Goal: Task Accomplishment & Management: Complete application form

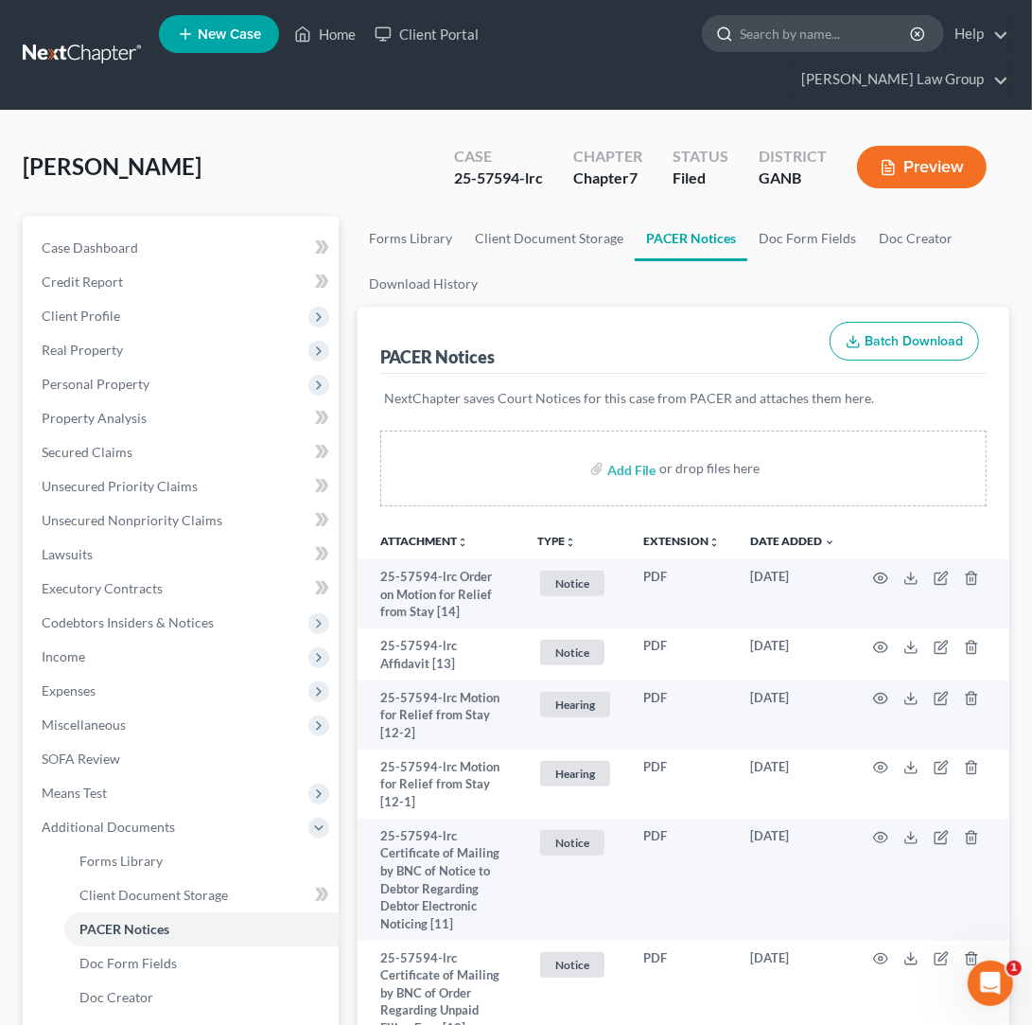
click at [740, 38] on input "search" at bounding box center [826, 33] width 173 height 35
type input "brown"
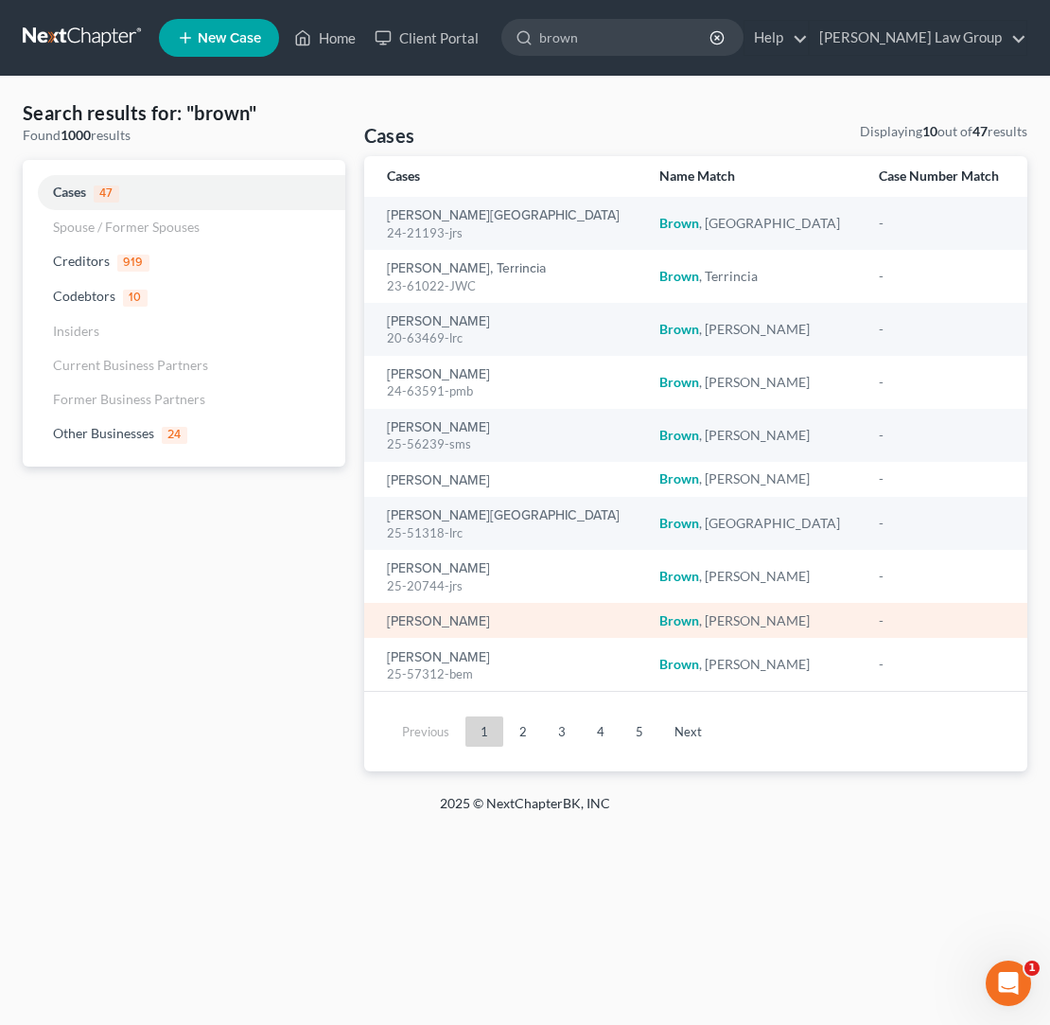
click at [447, 608] on td "[PERSON_NAME]" at bounding box center [504, 620] width 281 height 35
click at [446, 616] on link "[PERSON_NAME]" at bounding box center [438, 621] width 103 height 13
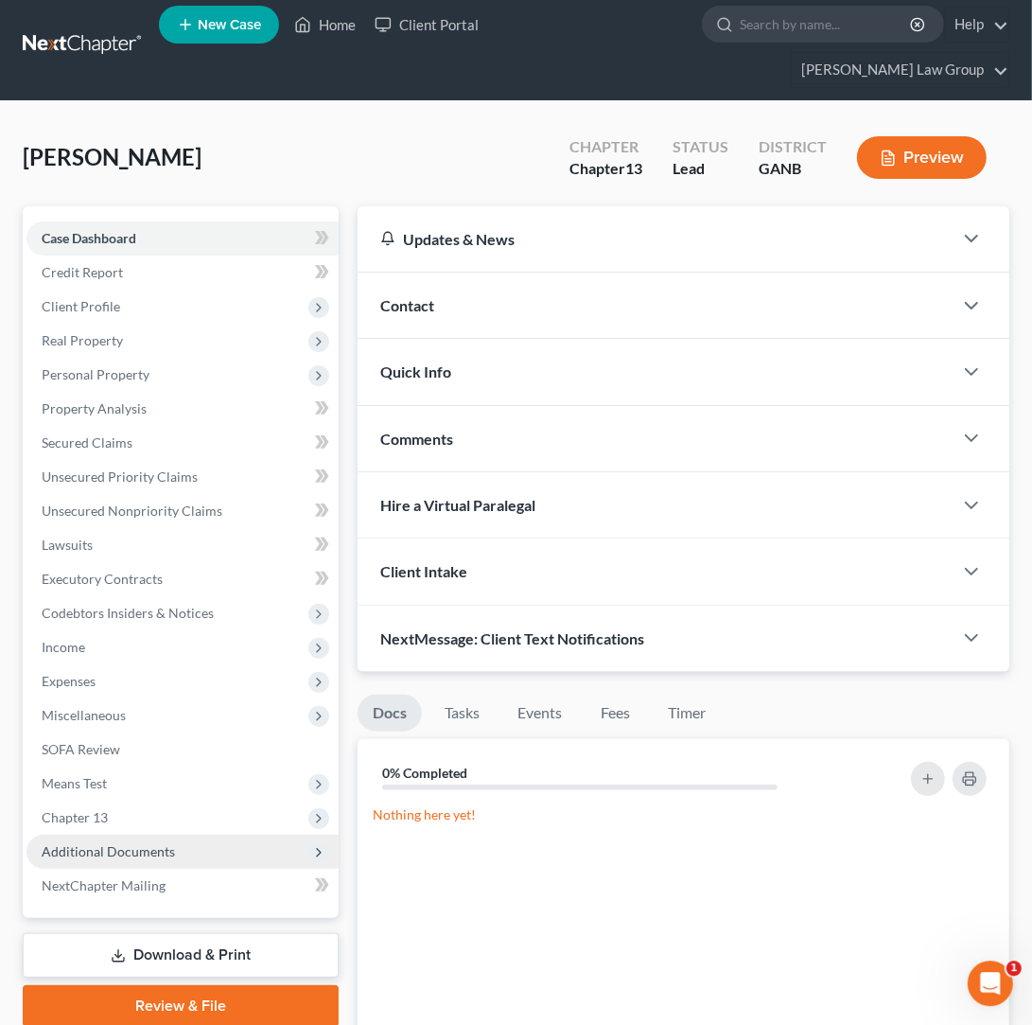
scroll to position [16, 0]
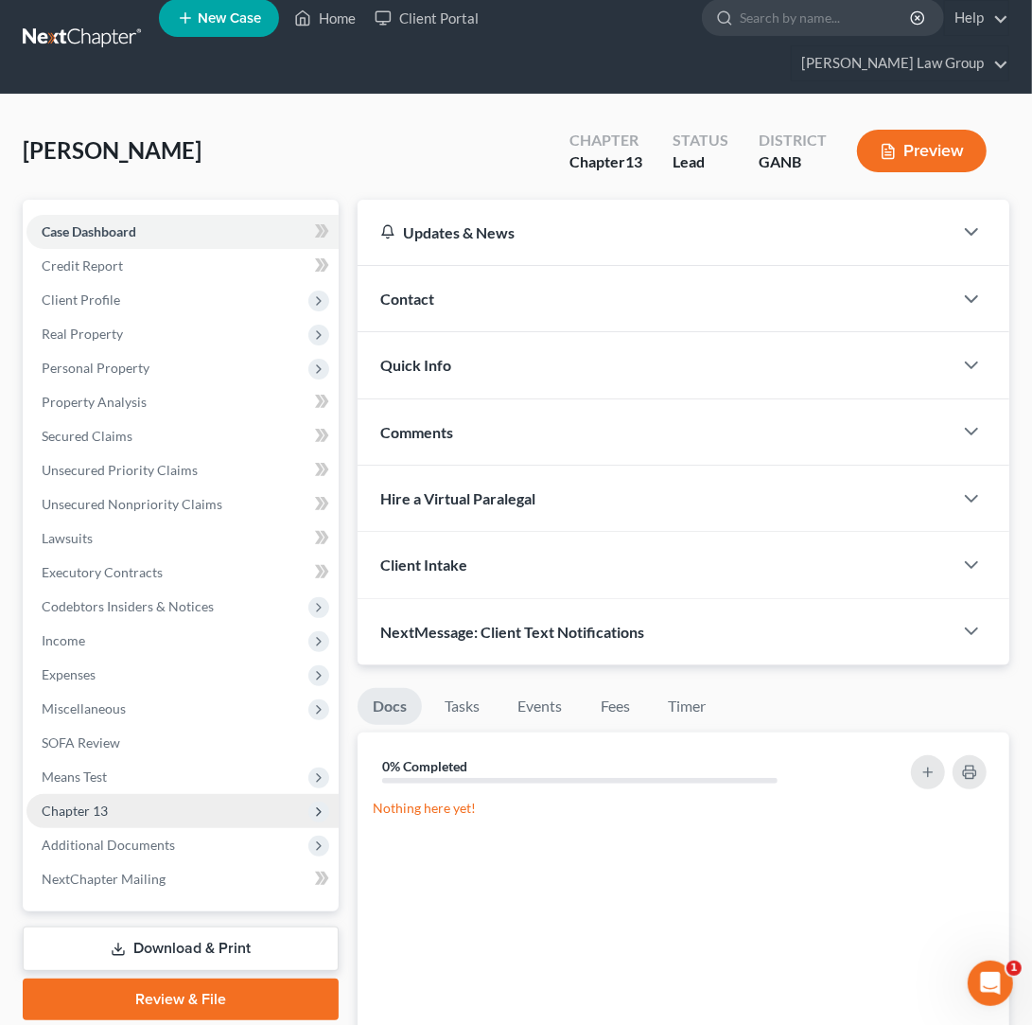
click at [100, 802] on span "Chapter 13" at bounding box center [75, 810] width 66 height 16
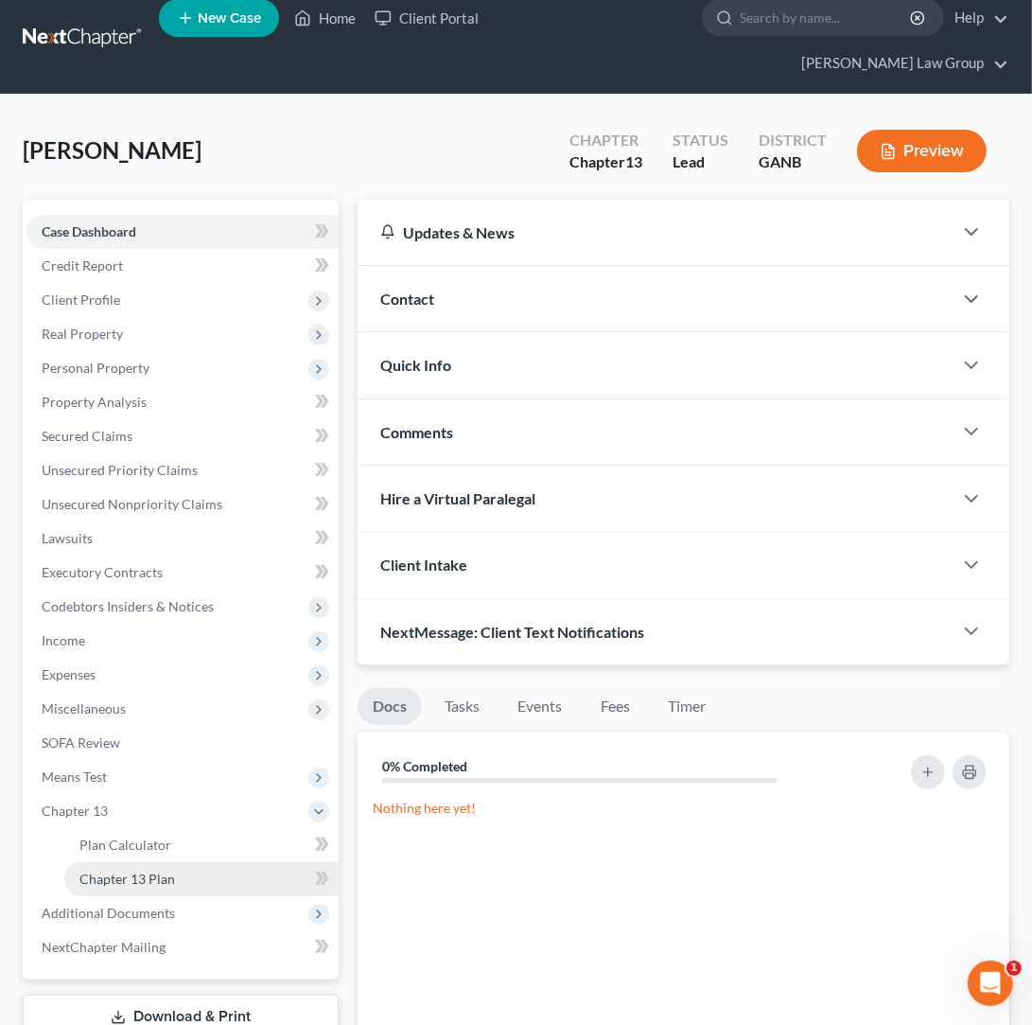
click at [202, 862] on link "Chapter 13 Plan" at bounding box center [201, 879] width 274 height 34
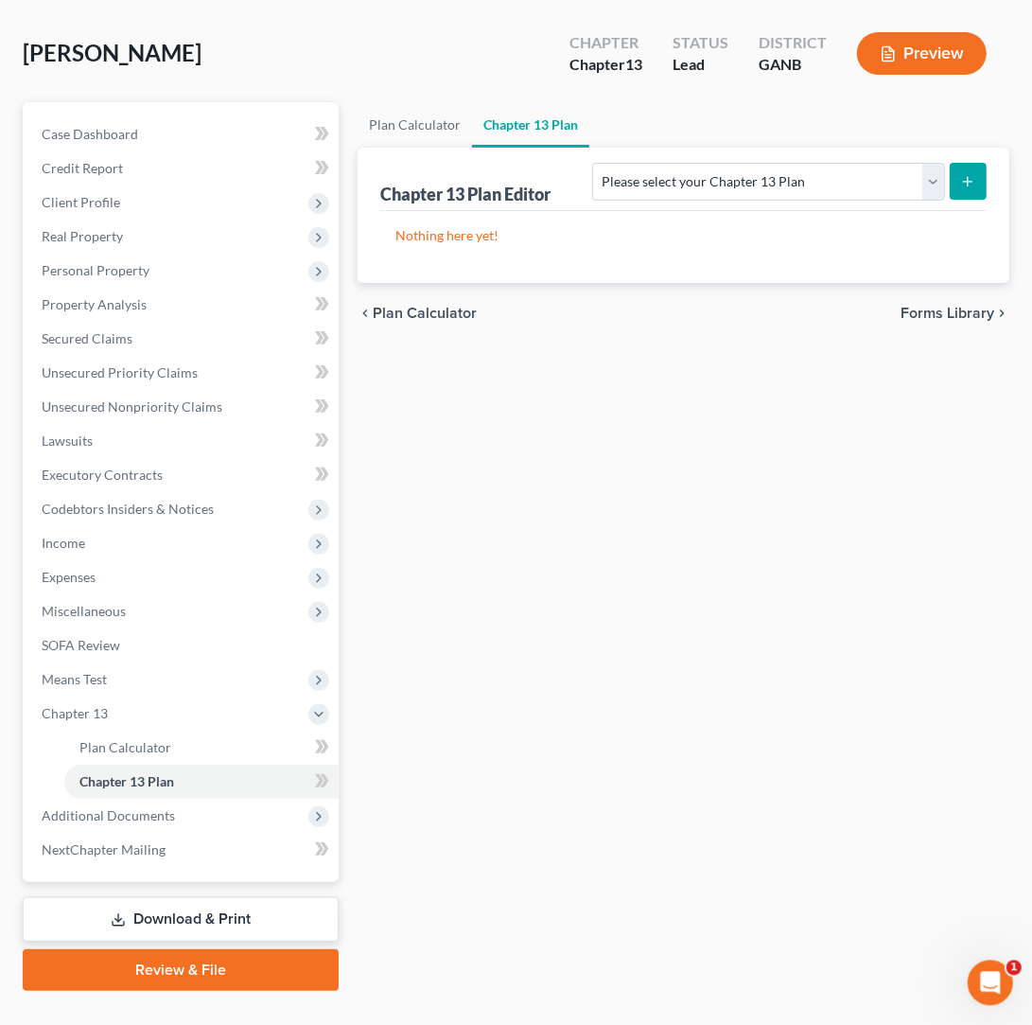
scroll to position [115, 0]
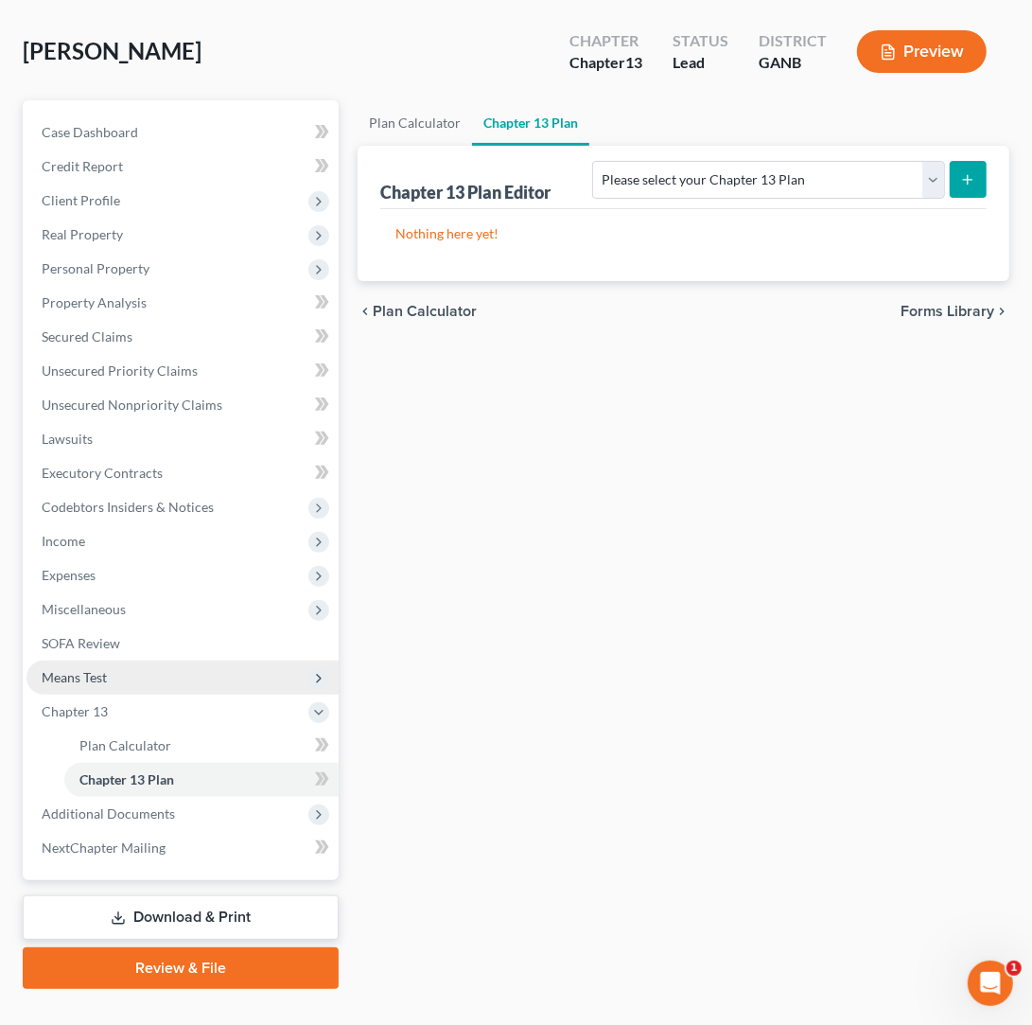
click at [107, 669] on span "Means Test" at bounding box center [74, 677] width 65 height 16
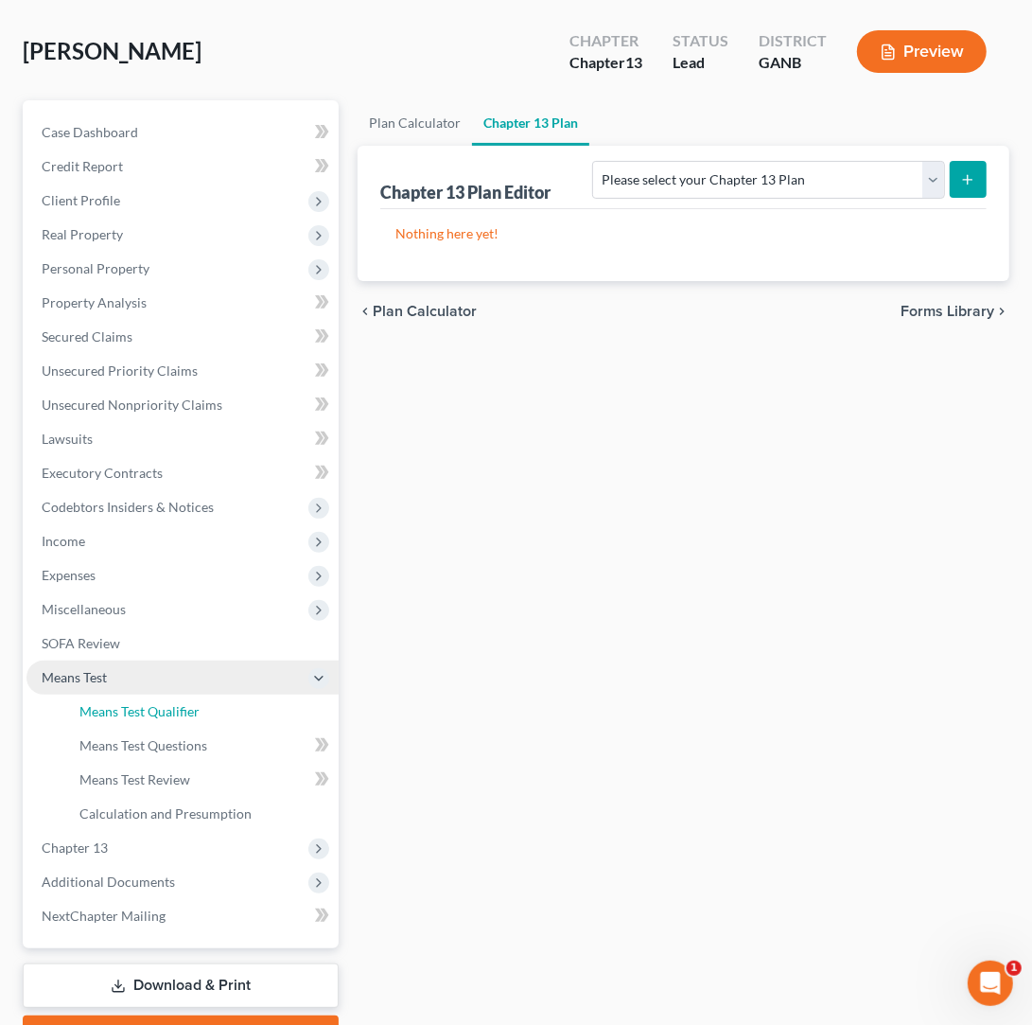
drag, startPoint x: 131, startPoint y: 665, endPoint x: 216, endPoint y: 674, distance: 85.6
click at [131, 694] on link "Means Test Qualifier" at bounding box center [201, 711] width 274 height 34
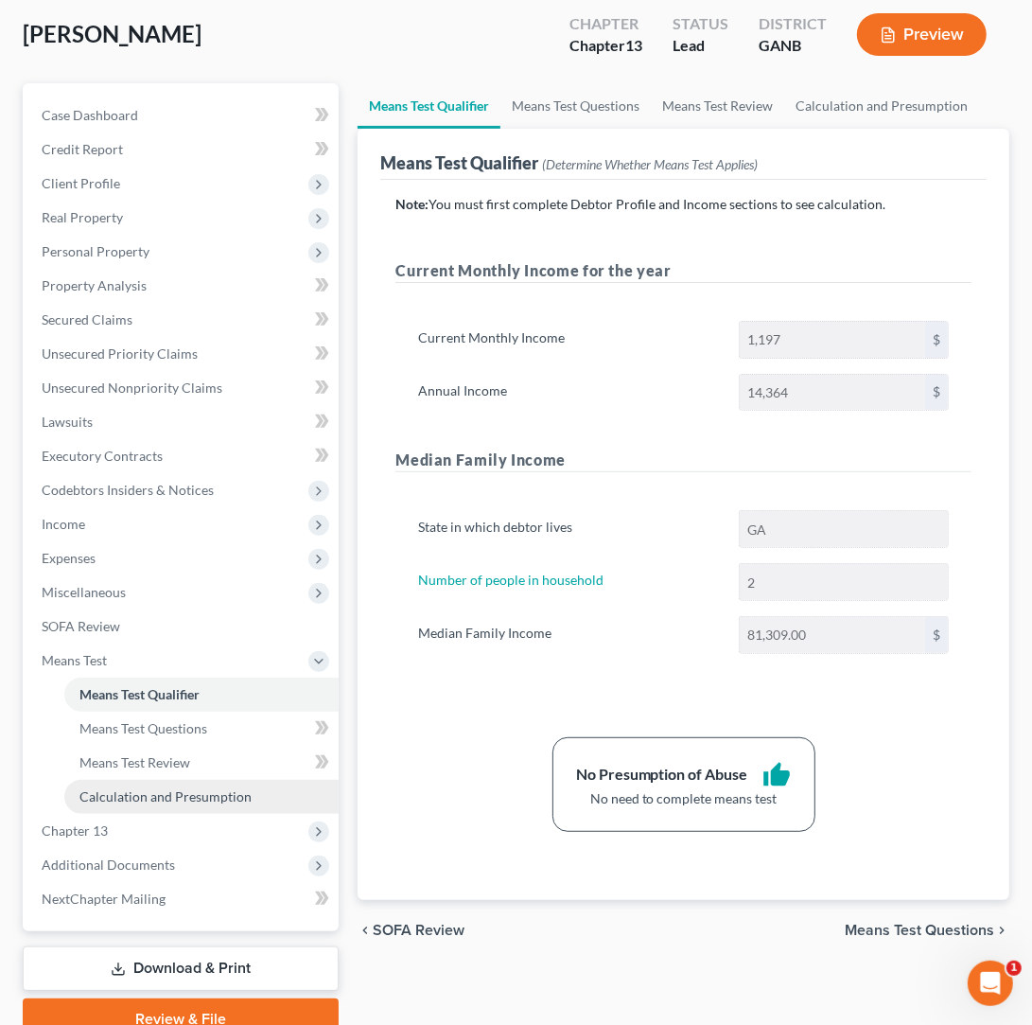
scroll to position [49, 0]
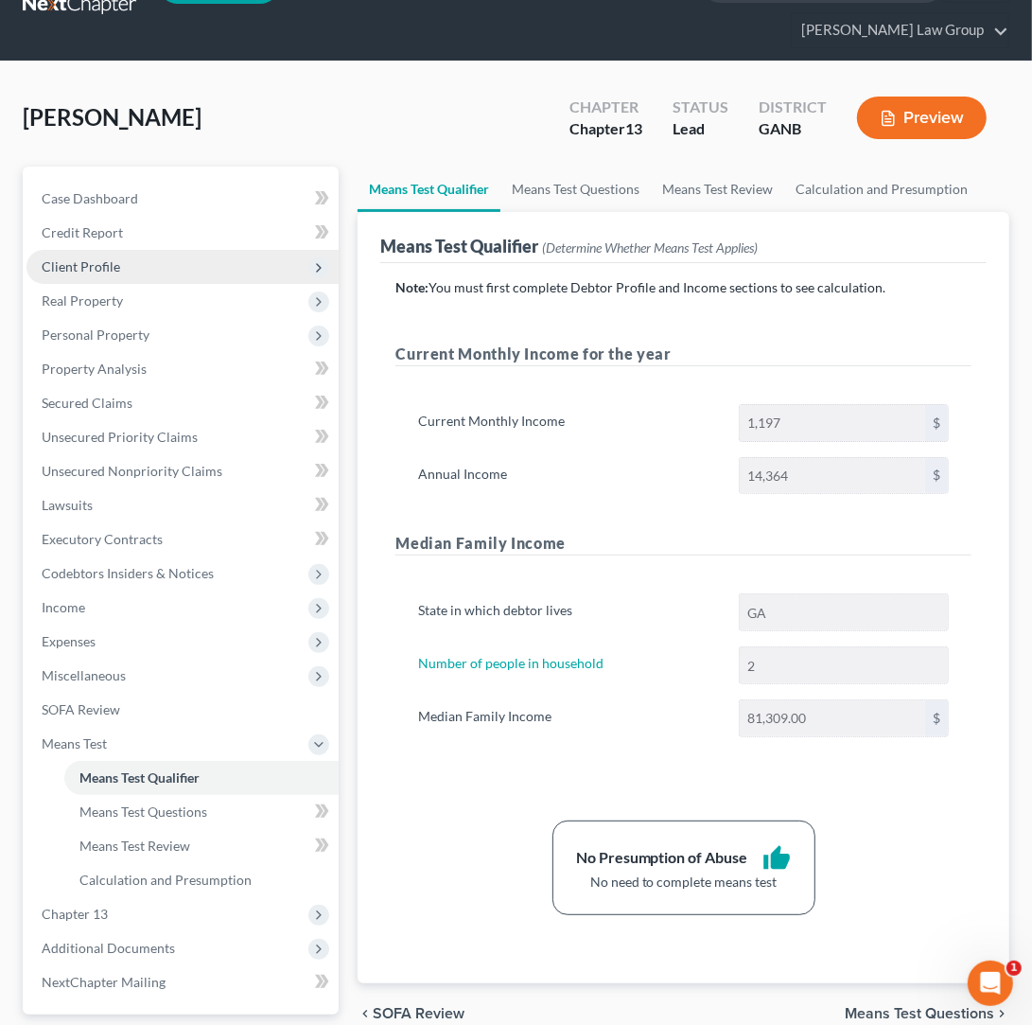
click at [135, 250] on span "Client Profile" at bounding box center [182, 267] width 312 height 34
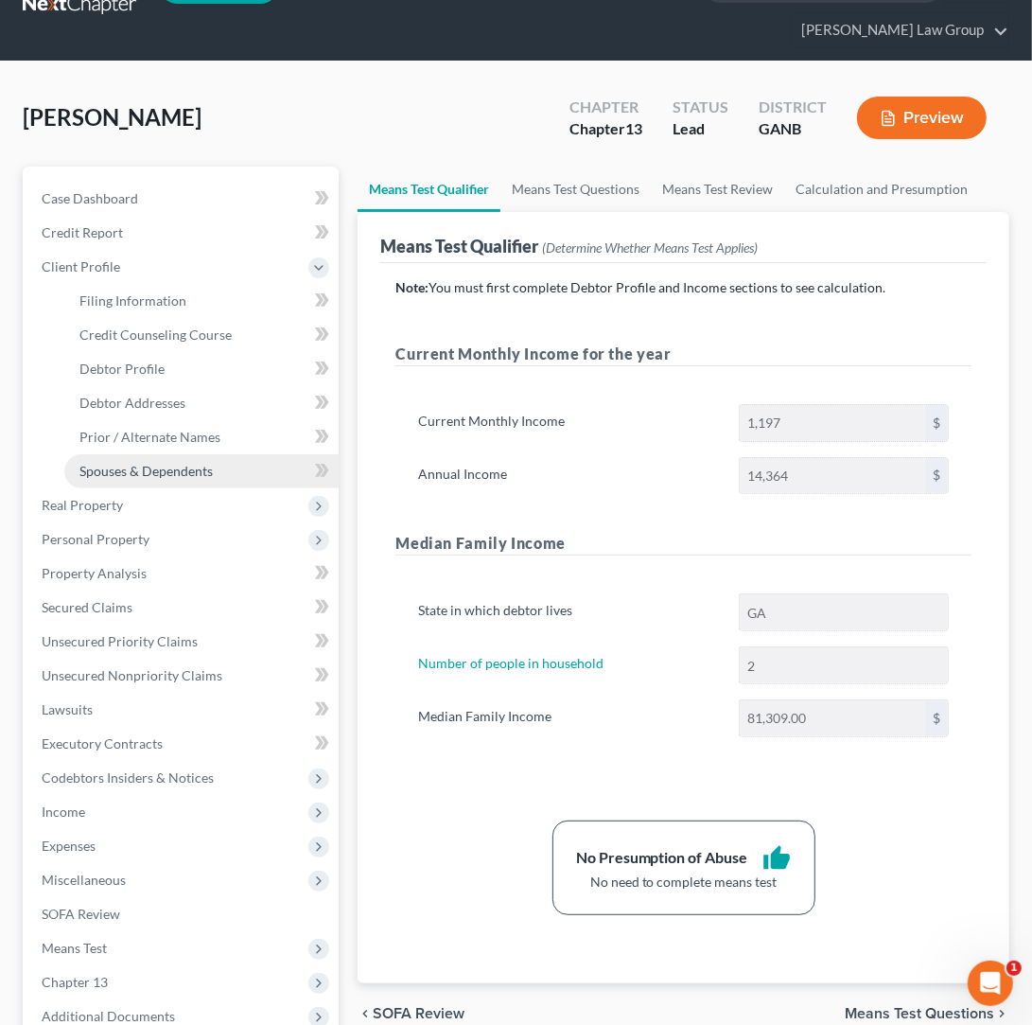
click at [188, 463] on span "Spouses & Dependents" at bounding box center [145, 471] width 133 height 16
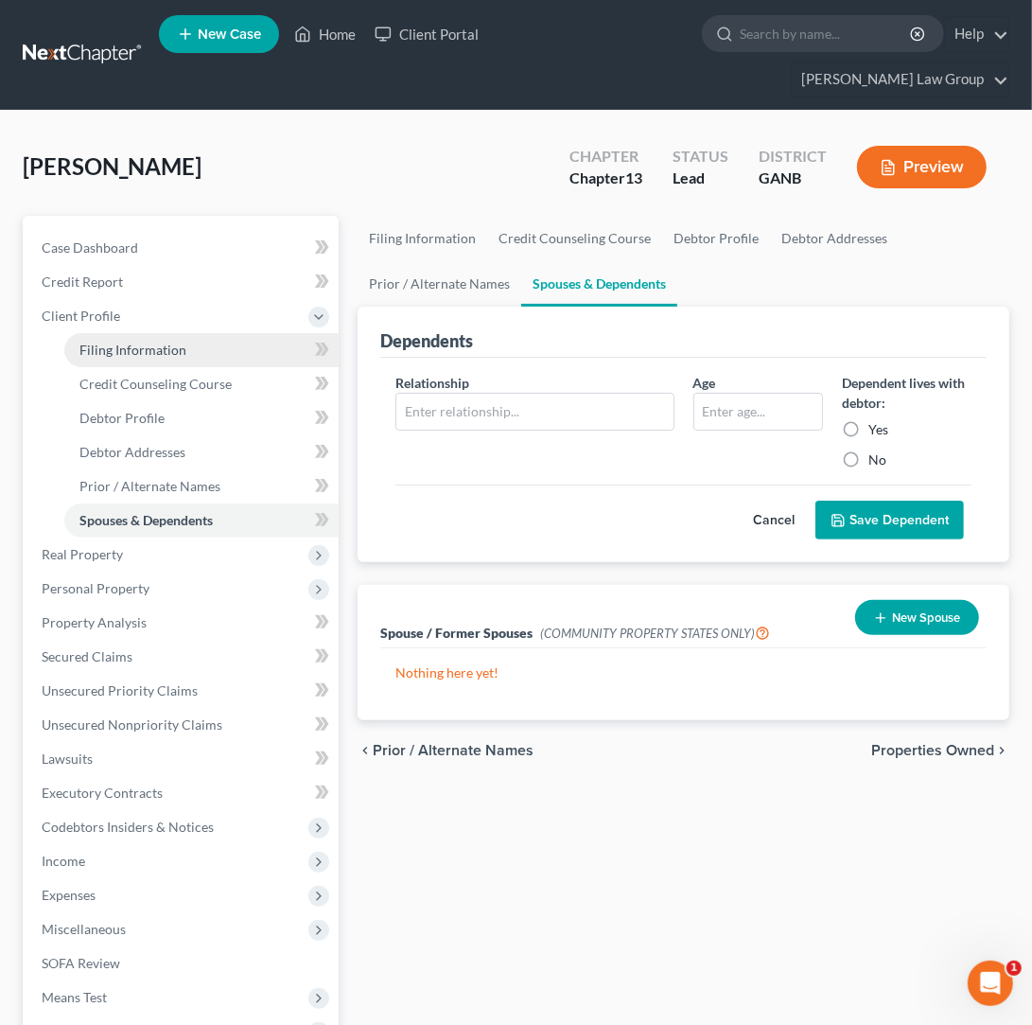
click at [206, 333] on link "Filing Information" at bounding box center [201, 350] width 274 height 34
select select "1"
select select "0"
select select "3"
select select "10"
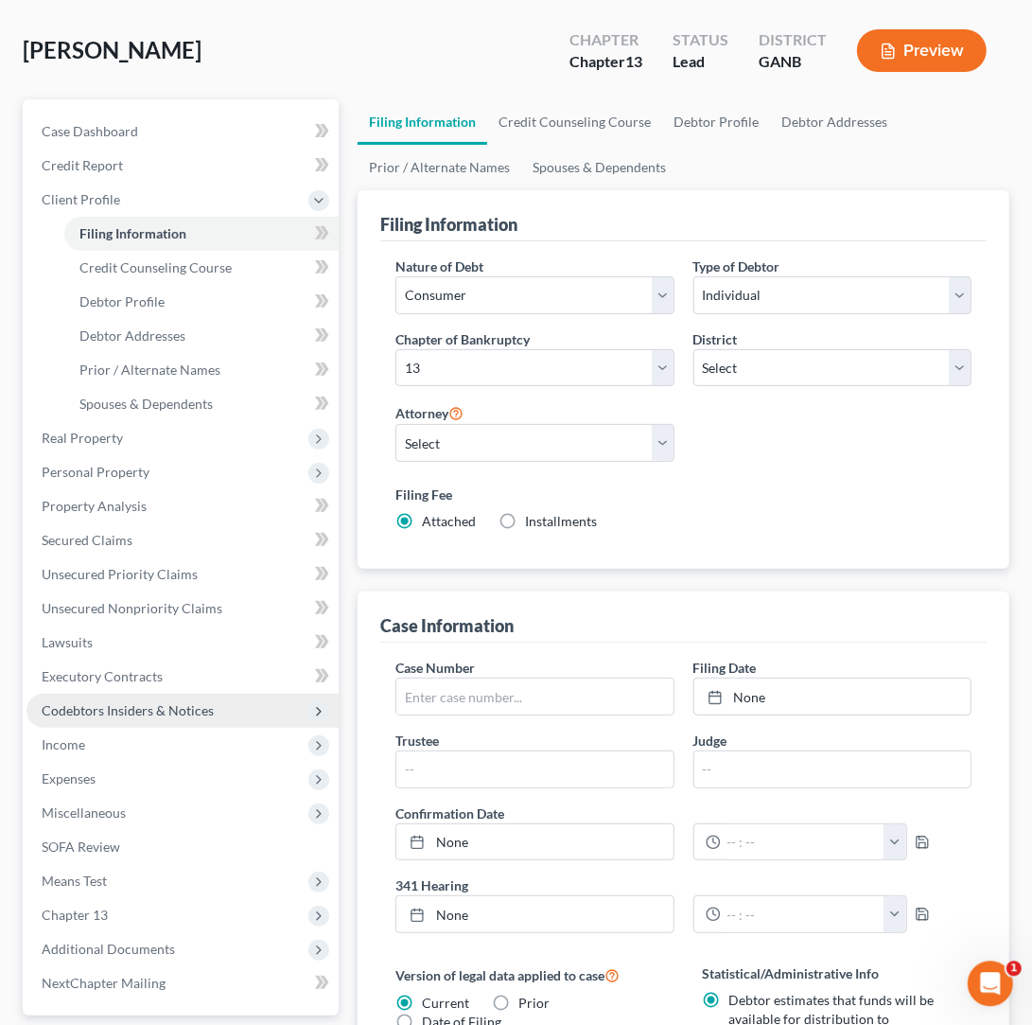
scroll to position [99, 0]
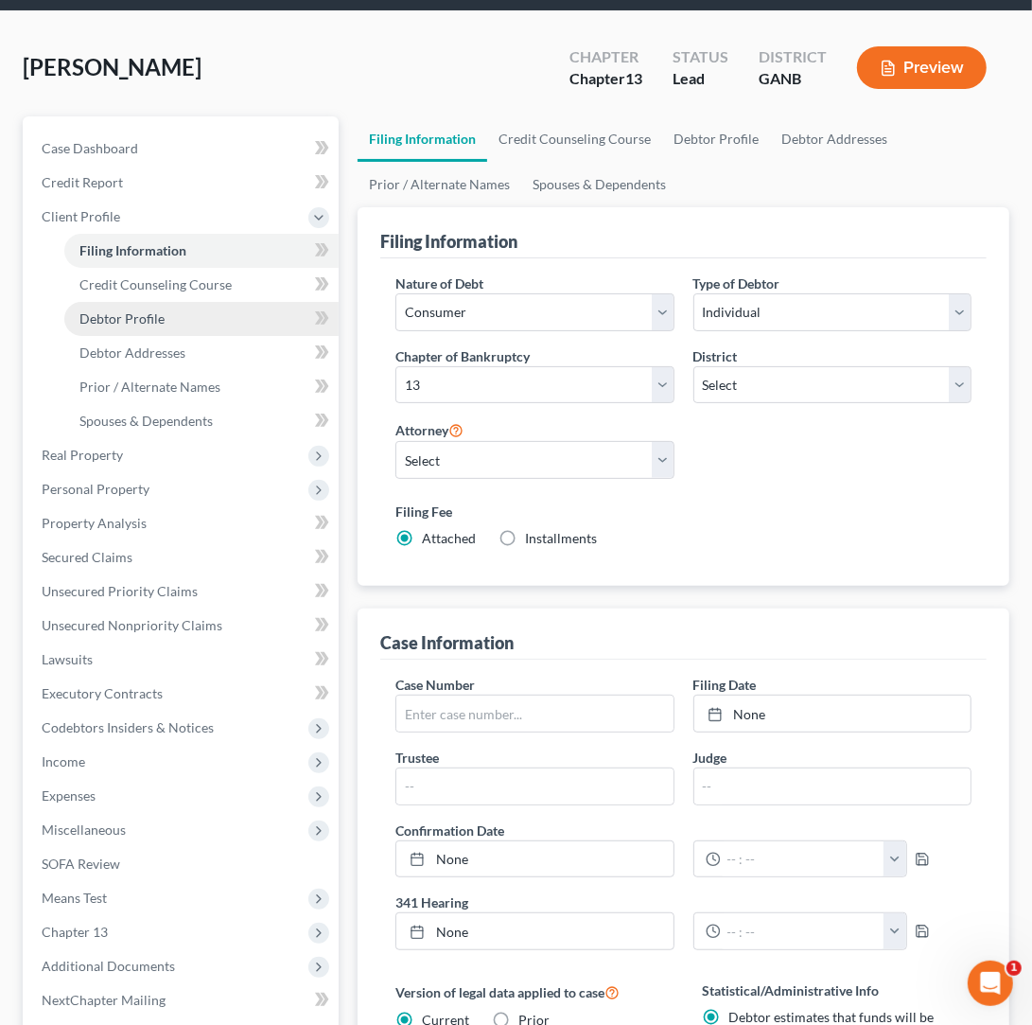
click at [122, 310] on span "Debtor Profile" at bounding box center [121, 318] width 85 height 16
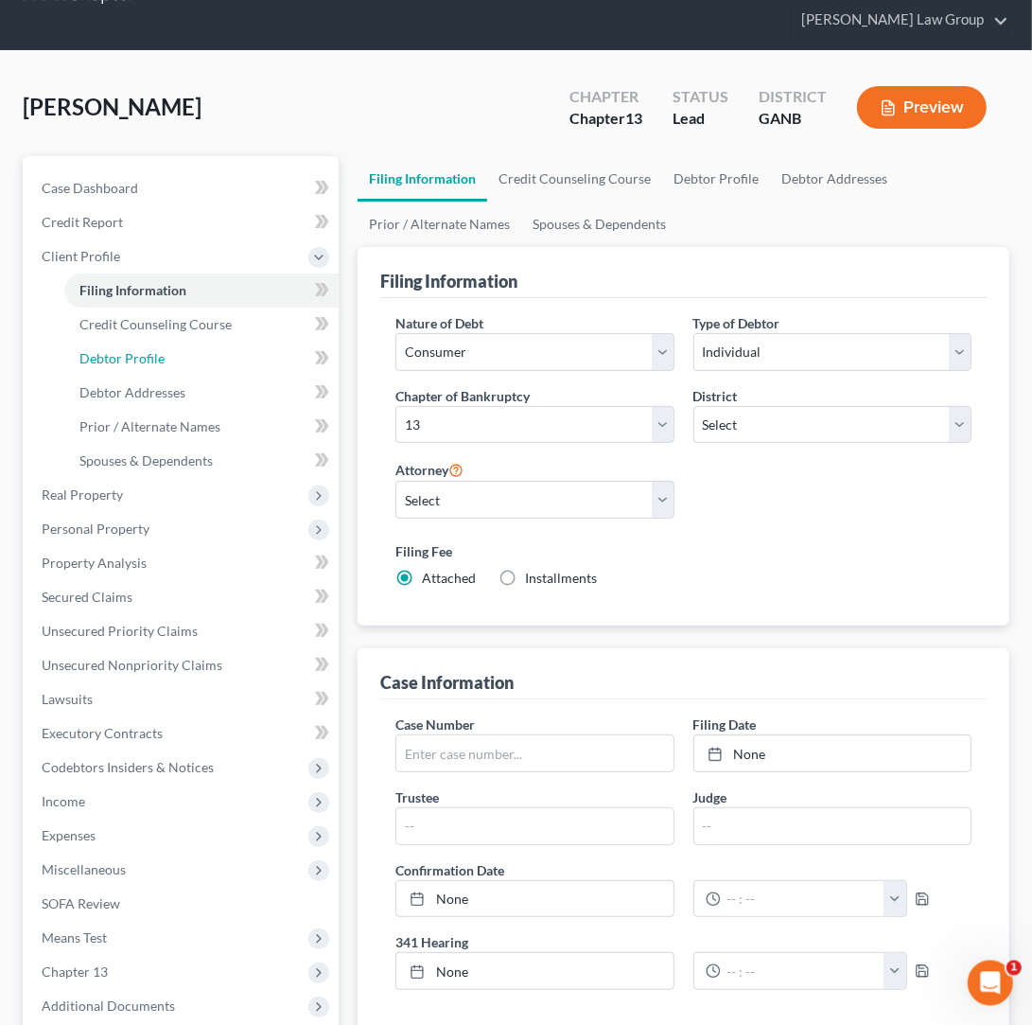
select select "1"
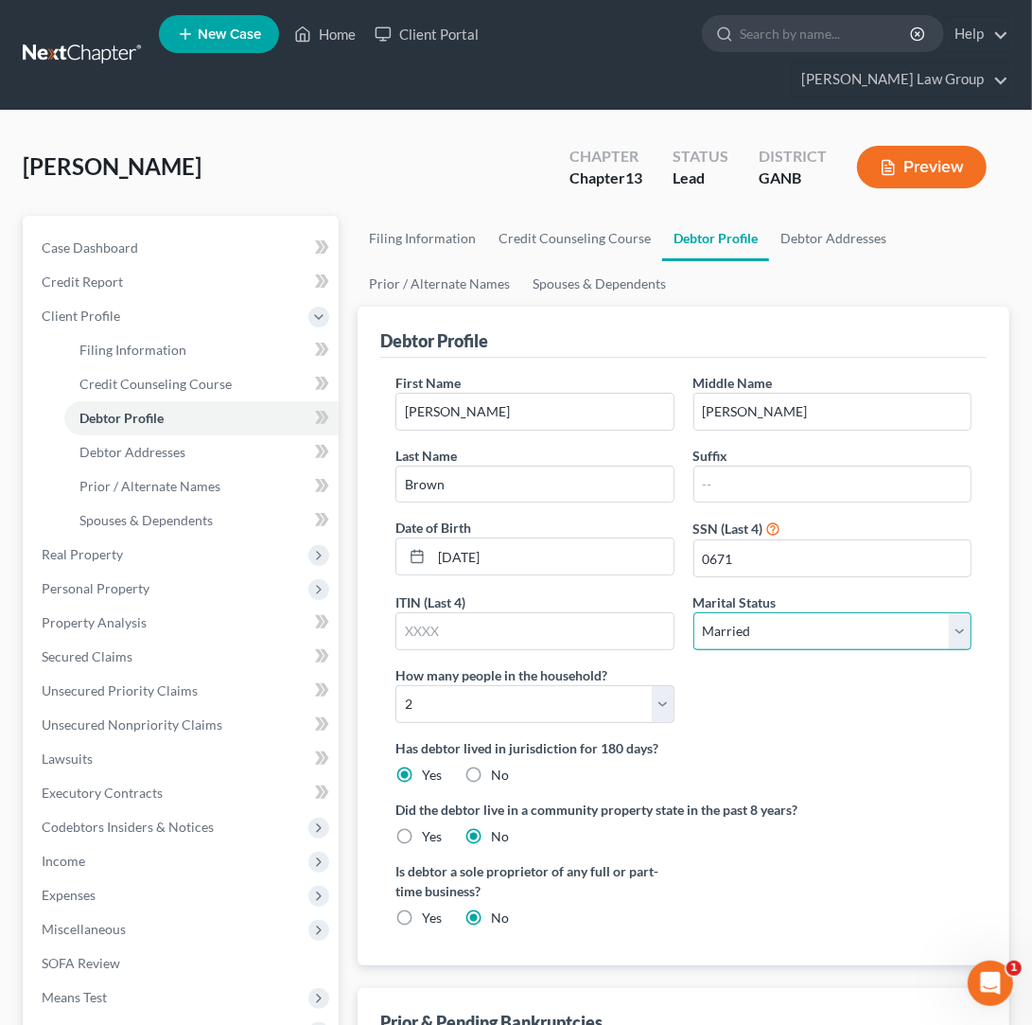
select select "0"
click option "Single" at bounding box center [0, 0] width 0 height 0
click at [395, 685] on select "Select 1 2 3 4 5 6 7 8 9 10 11 12 13 14 15 16 17 18 19 20" at bounding box center [534, 704] width 278 height 38
select select "0"
click option "1" at bounding box center [0, 0] width 0 height 0
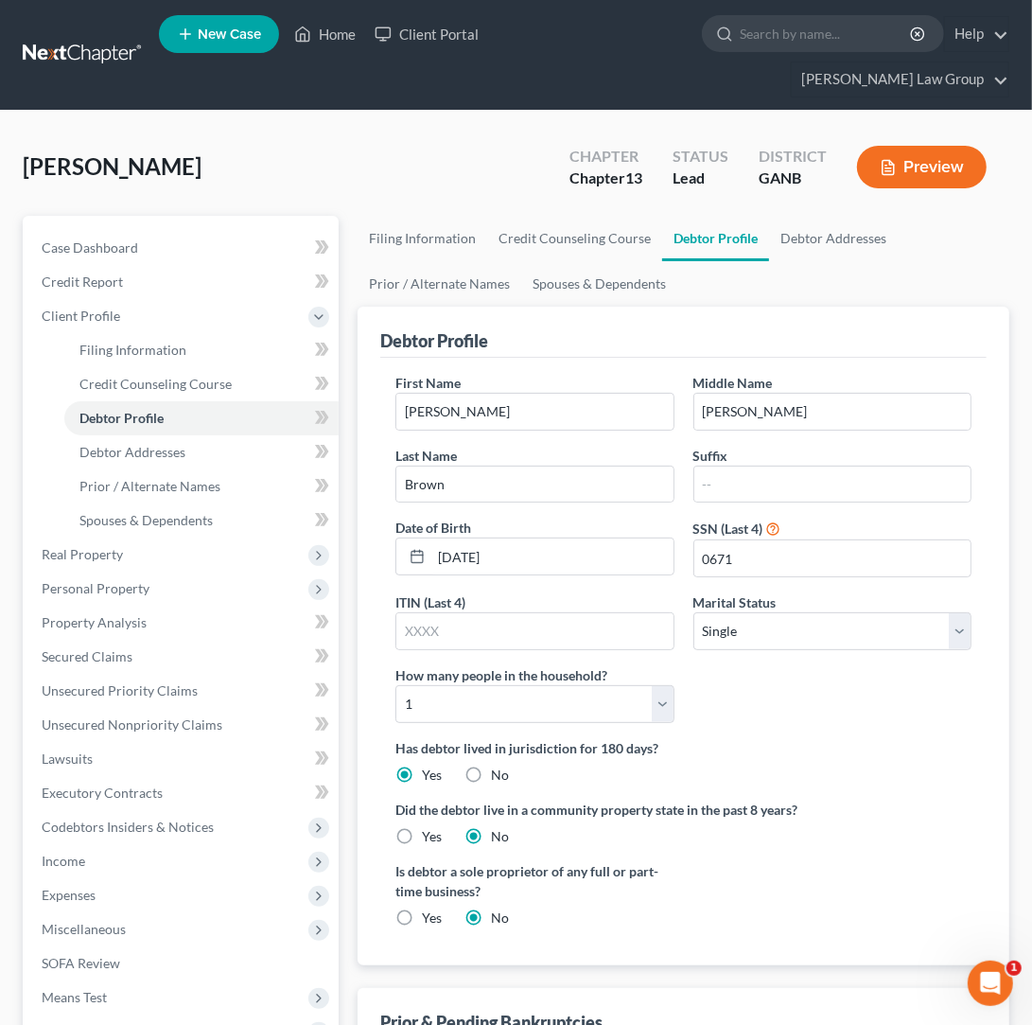
click at [746, 680] on div "First Name [PERSON_NAME] Middle Name [PERSON_NAME] Last Name Brown Suffix Date …" at bounding box center [683, 555] width 595 height 365
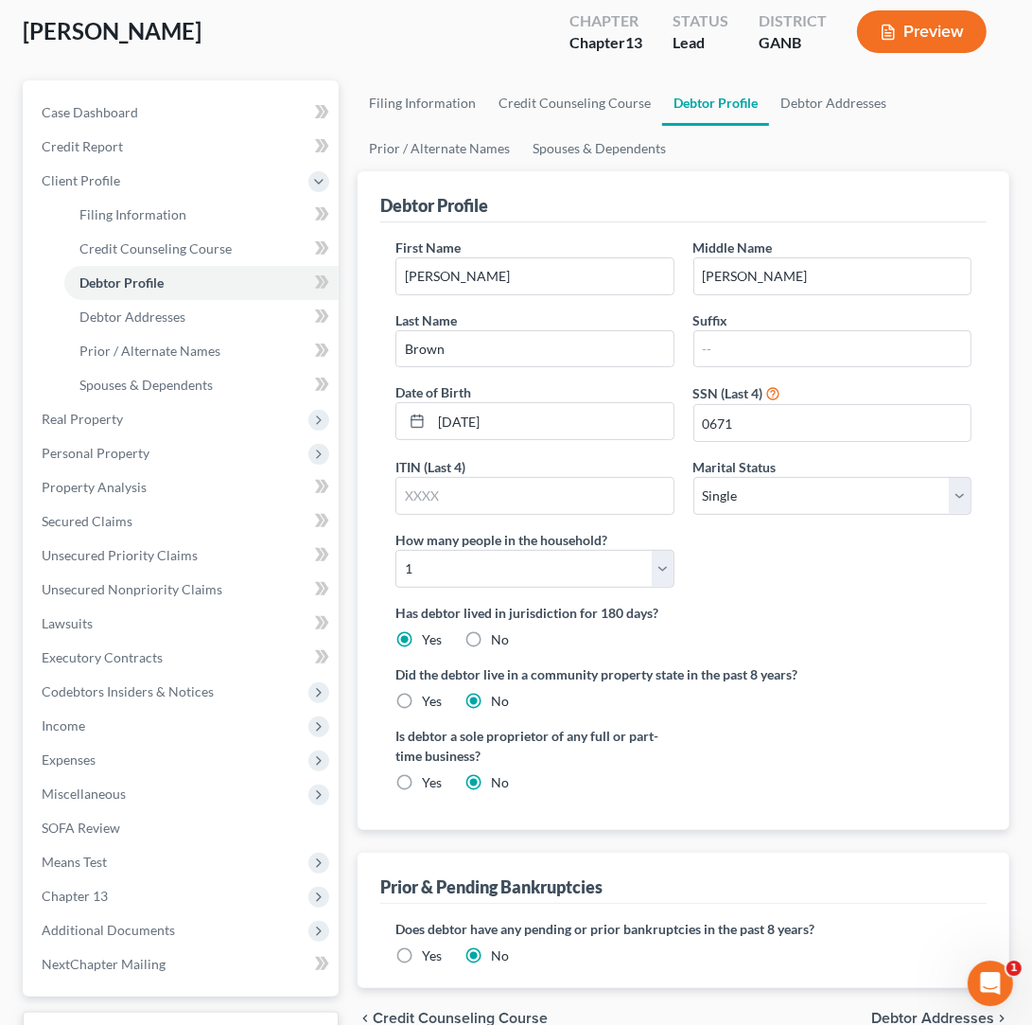
scroll to position [252, 0]
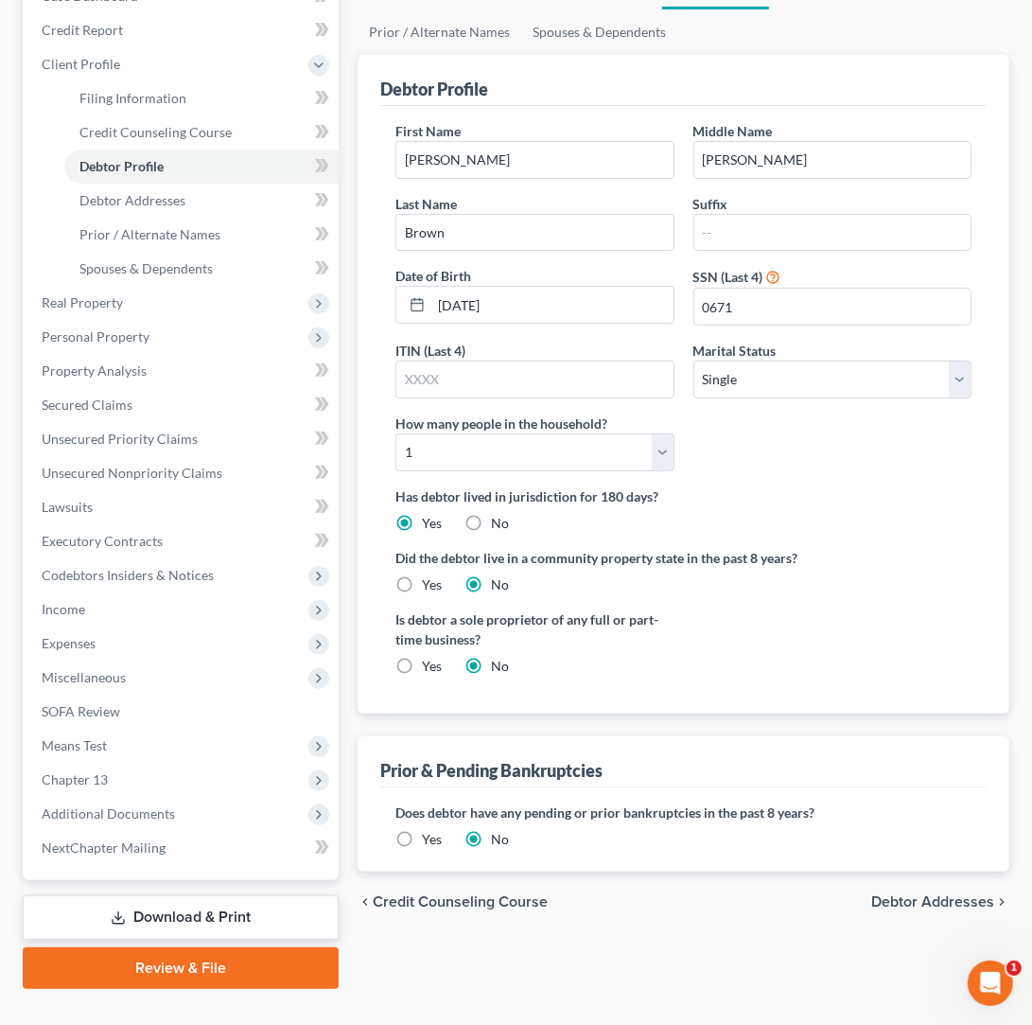
click at [908, 894] on span "Debtor Addresses" at bounding box center [932, 901] width 123 height 15
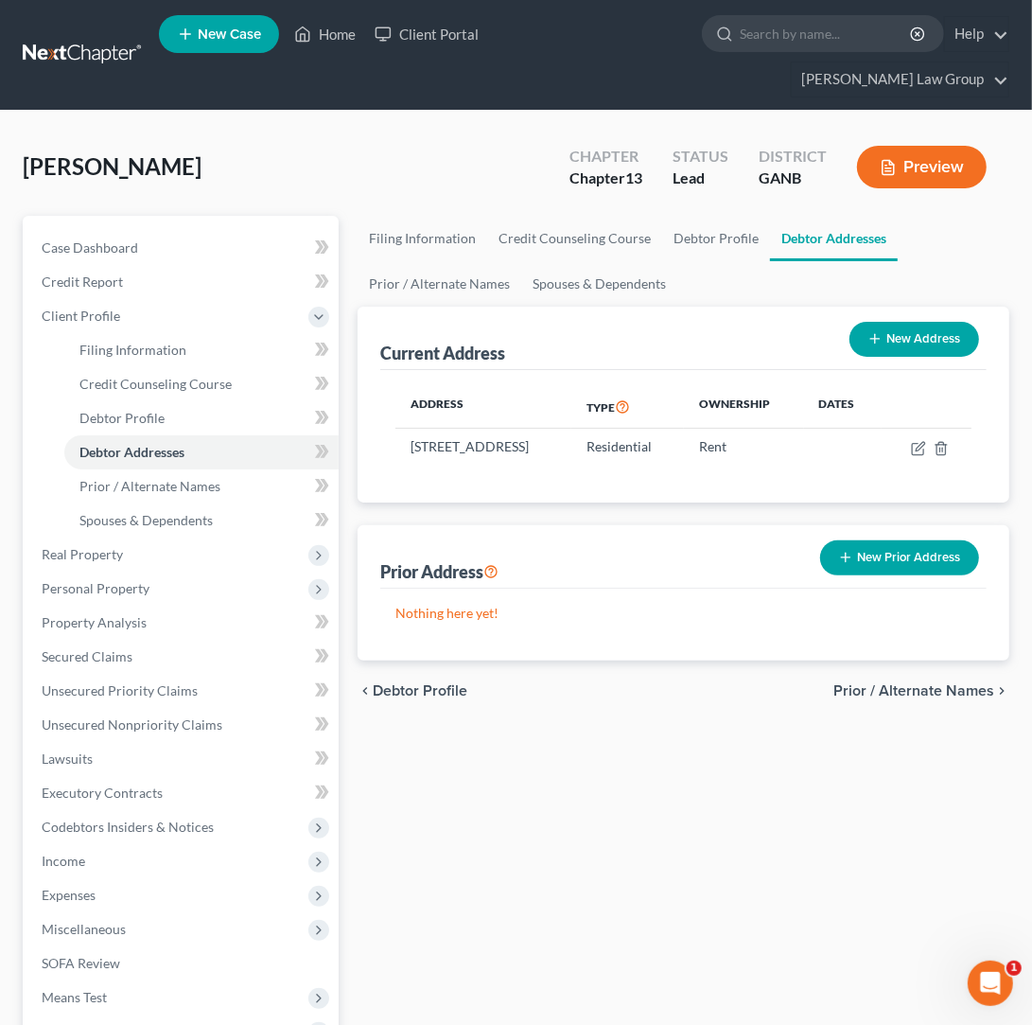
click at [866, 683] on span "Prior / Alternate Names" at bounding box center [913, 690] width 161 height 15
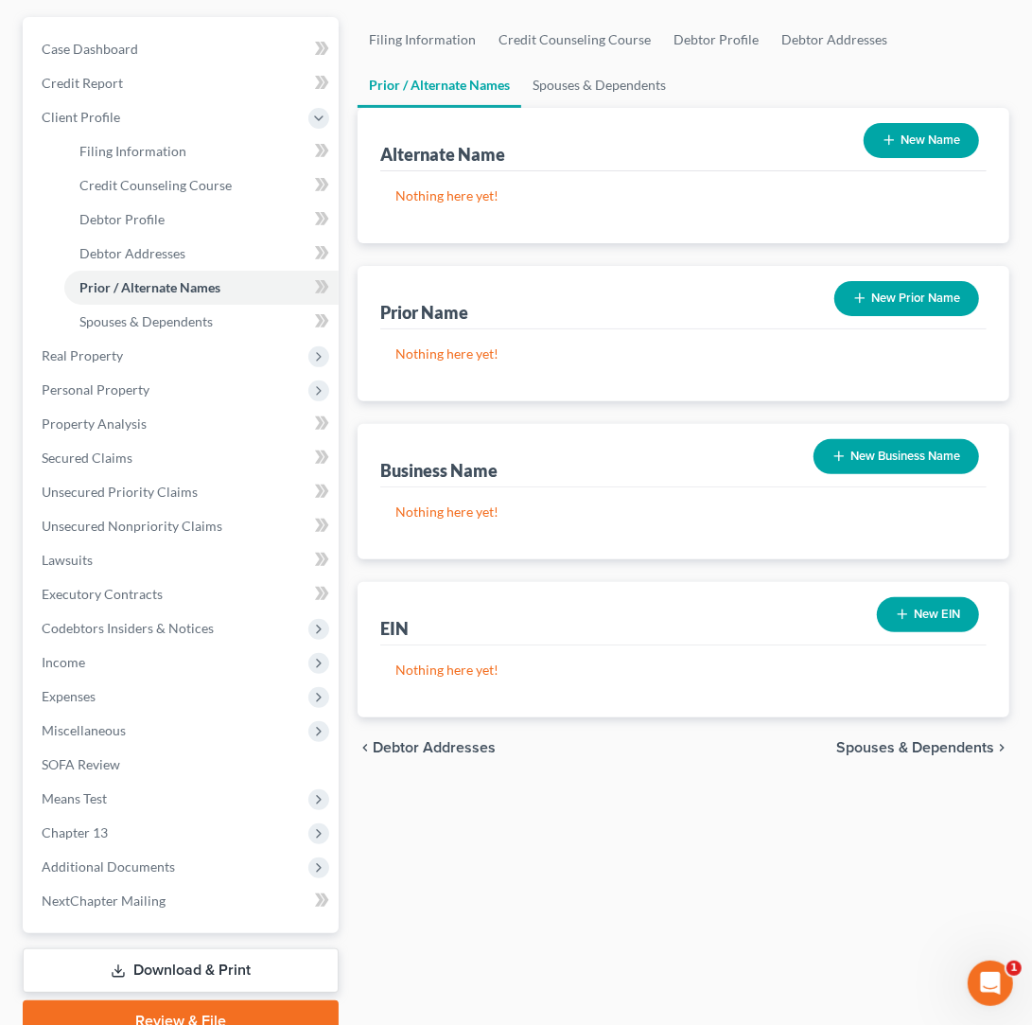
click at [890, 740] on span "Spouses & Dependents" at bounding box center [915, 747] width 158 height 15
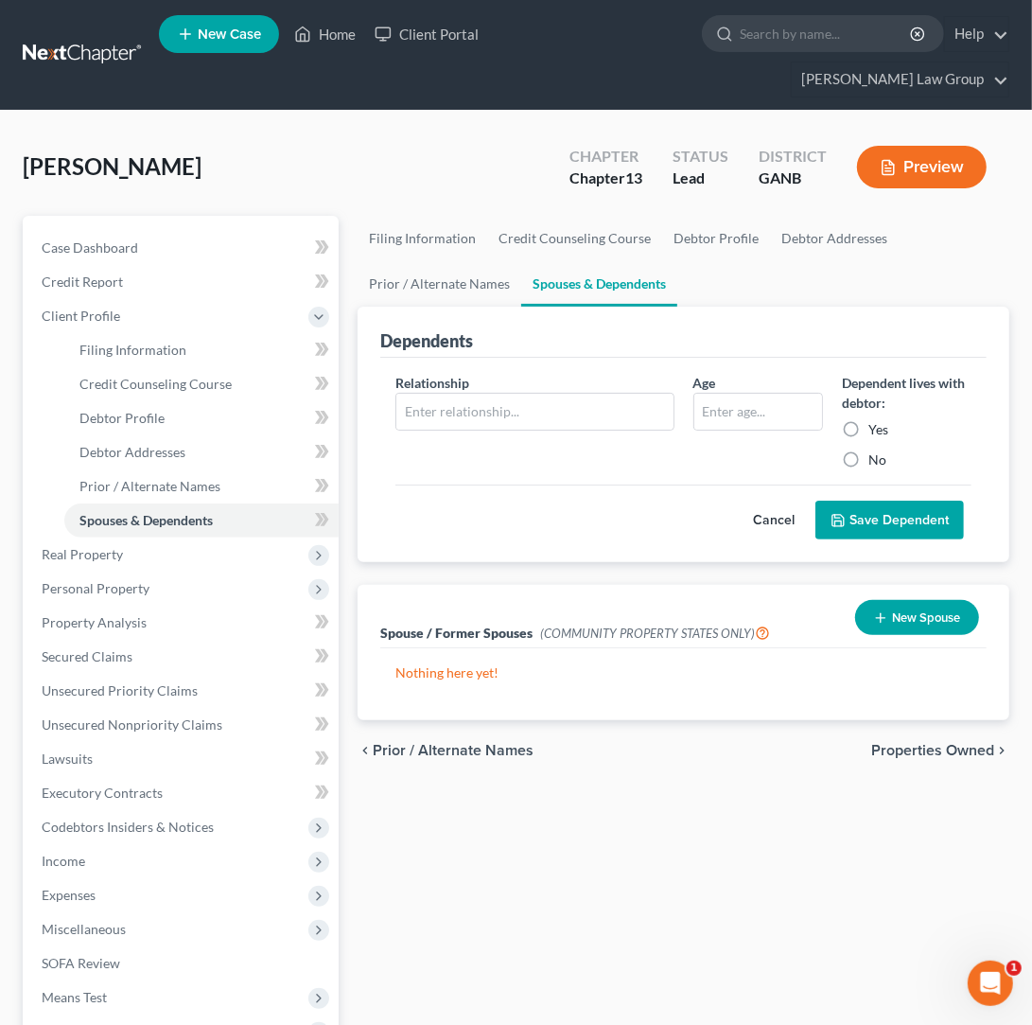
click at [703, 855] on div "Filing Information Credit Counseling Course Debtor Profile Debtor Addresses Pri…" at bounding box center [683, 728] width 671 height 1025
click at [911, 743] on span "Properties Owned" at bounding box center [932, 750] width 123 height 15
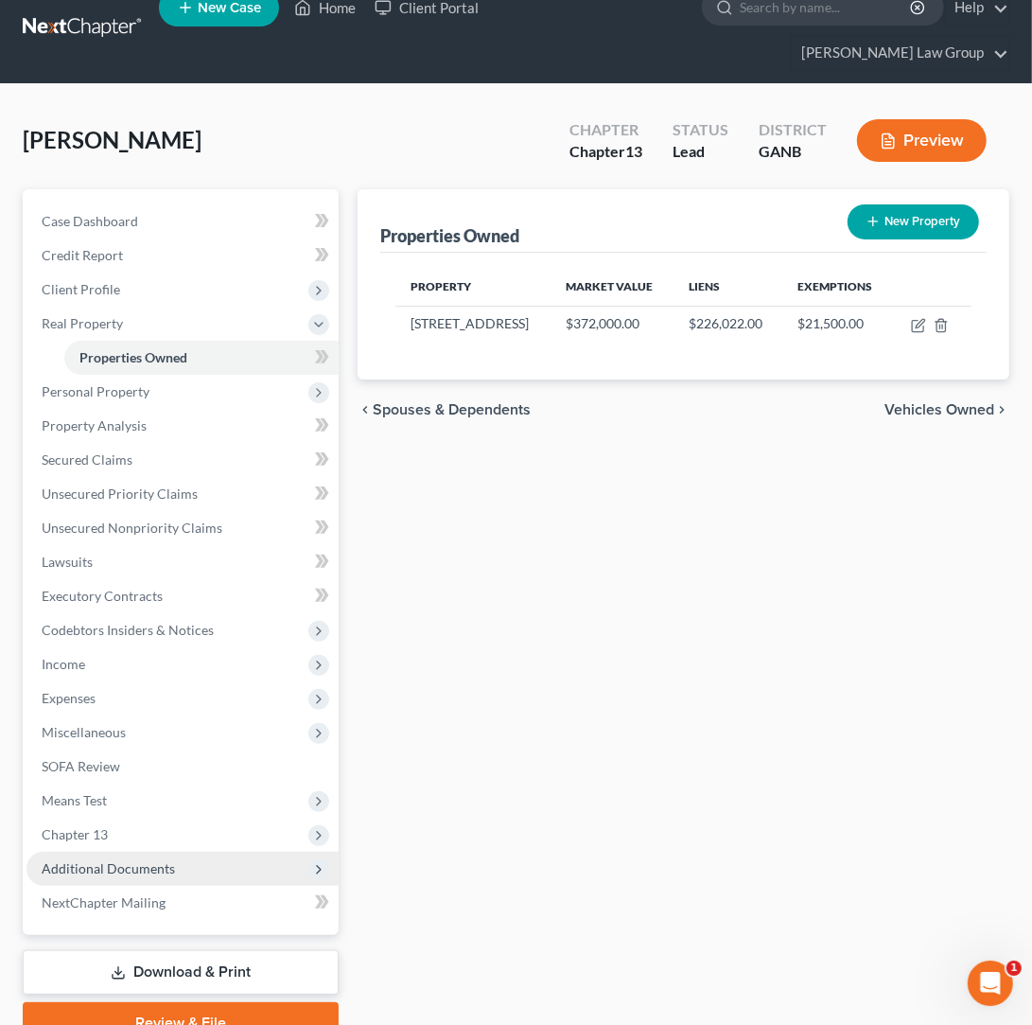
scroll to position [33, 0]
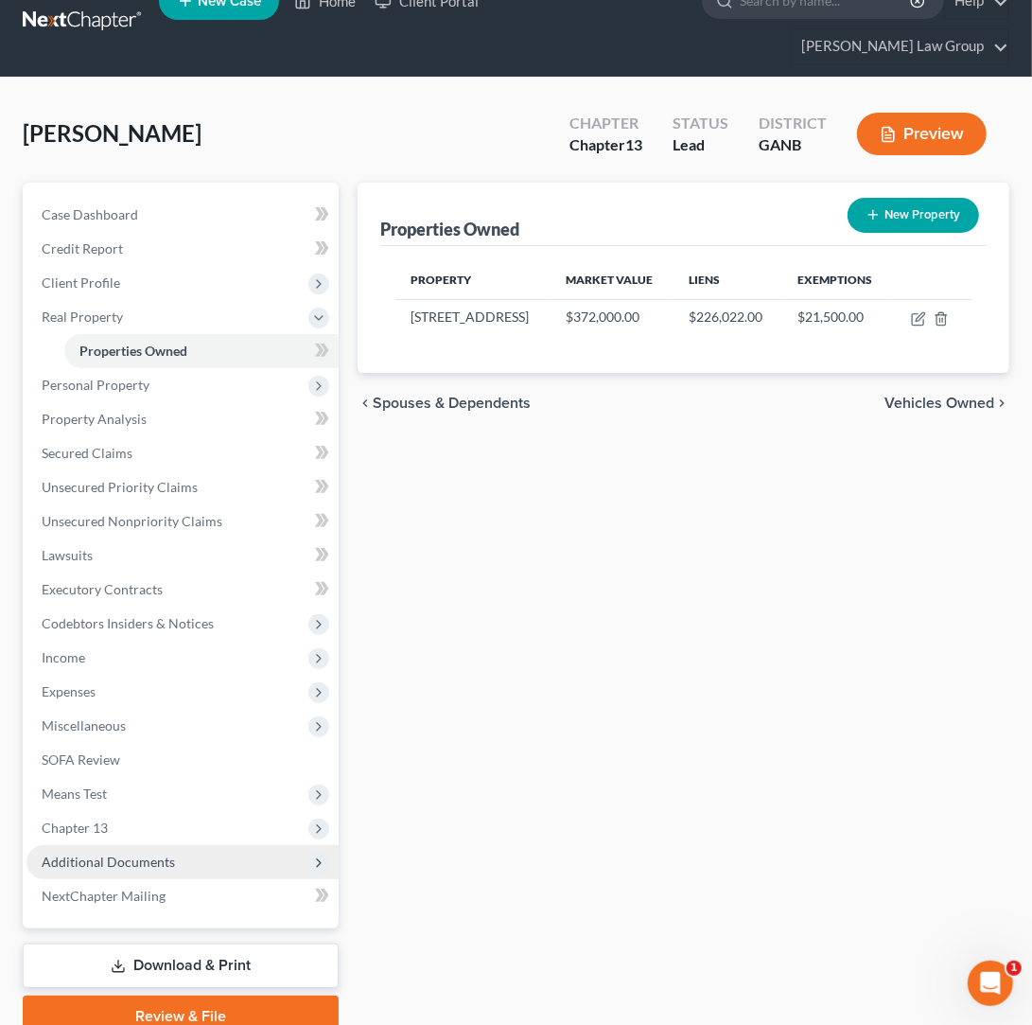
click at [114, 845] on span "Additional Documents" at bounding box center [182, 862] width 312 height 34
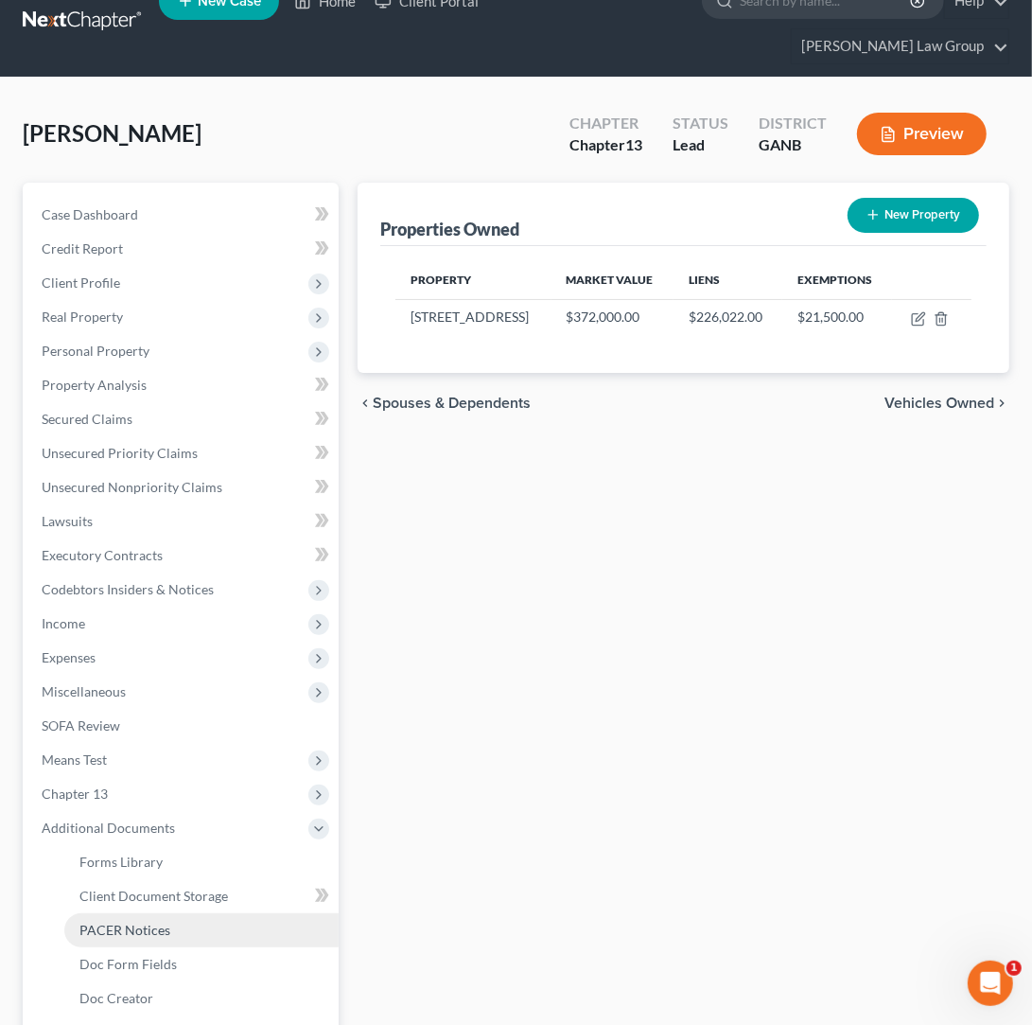
click at [208, 913] on link "PACER Notices" at bounding box center [201, 930] width 274 height 34
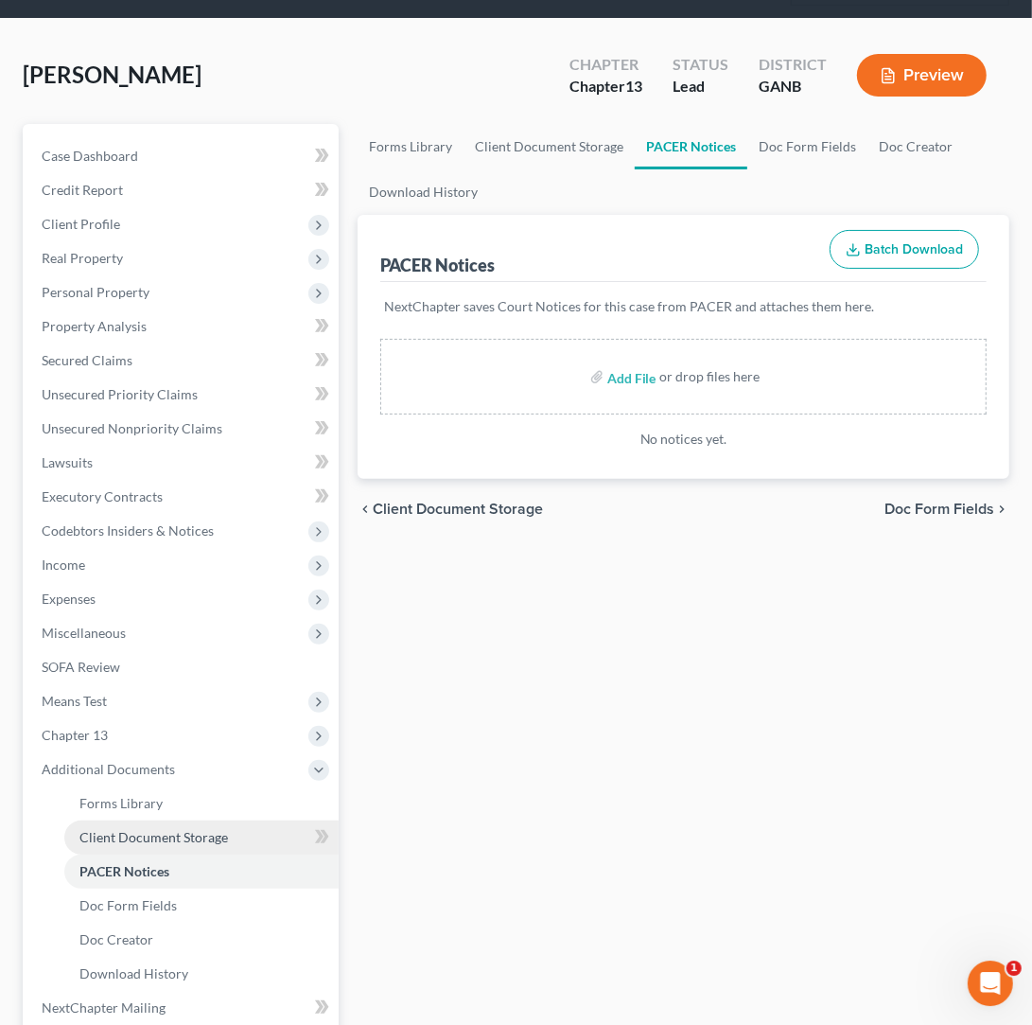
scroll to position [182, 0]
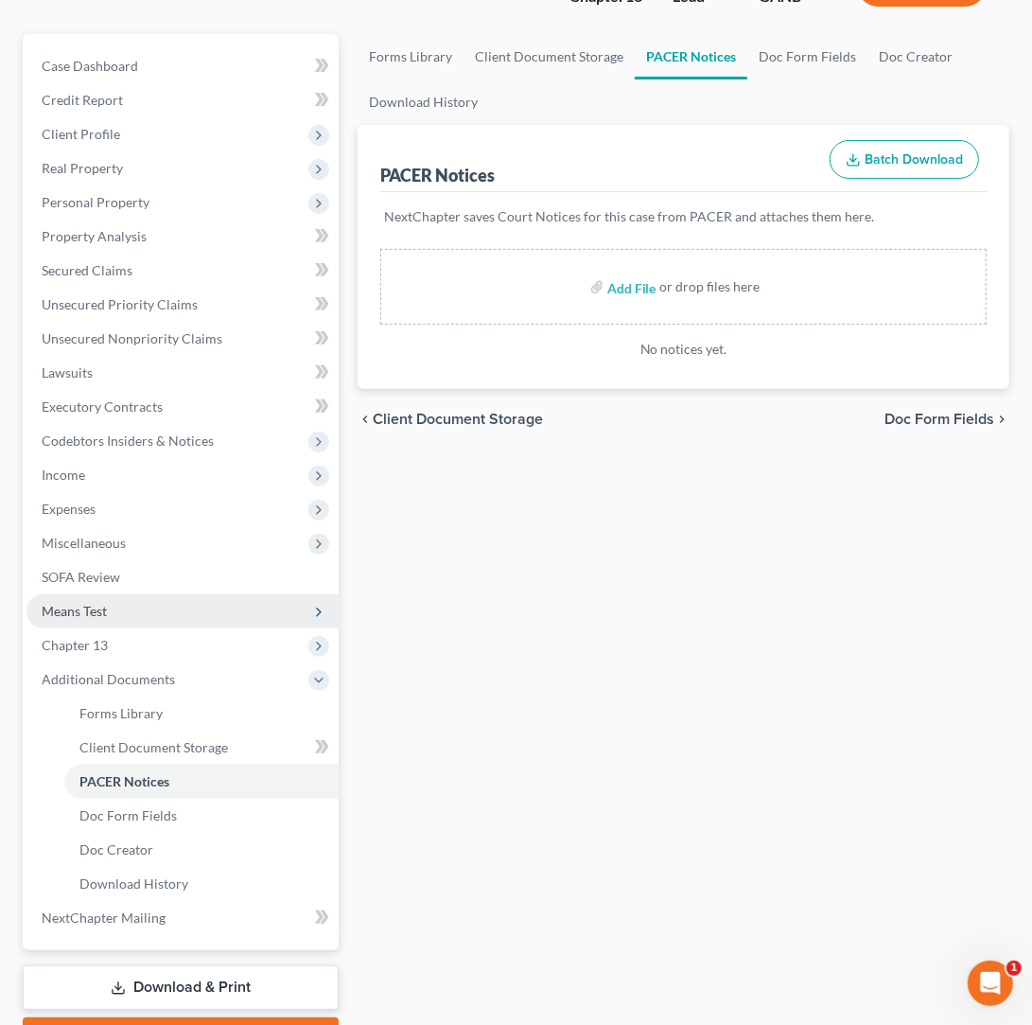
click at [99, 594] on span "Means Test" at bounding box center [182, 611] width 312 height 34
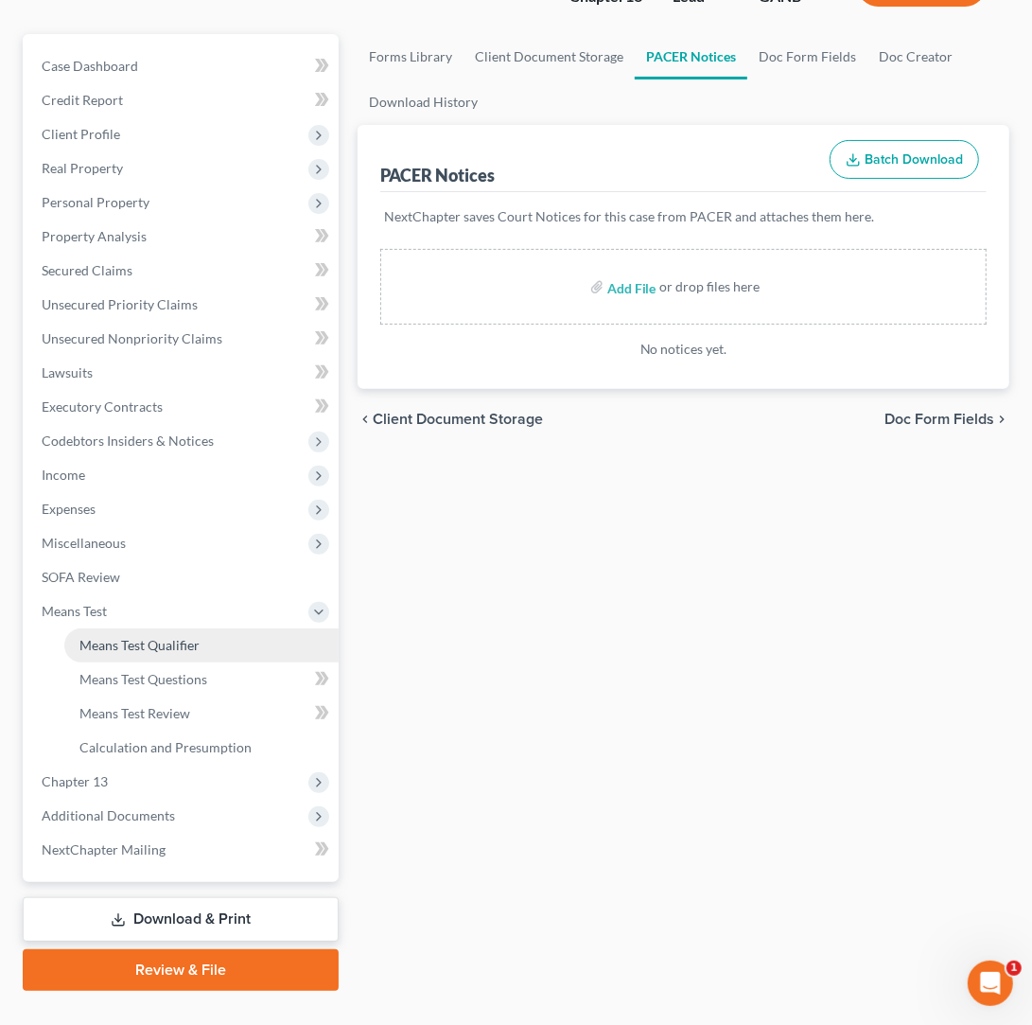
click at [211, 628] on link "Means Test Qualifier" at bounding box center [201, 645] width 274 height 34
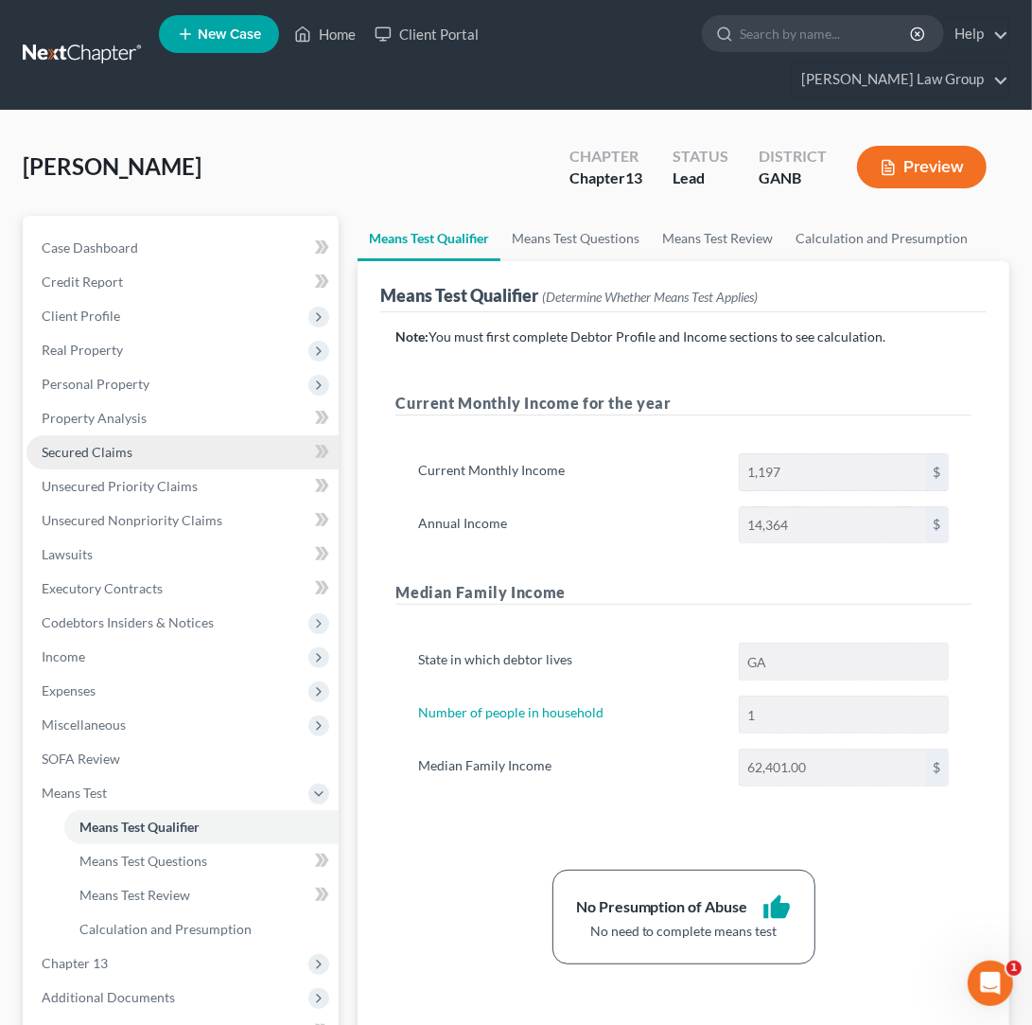
click at [132, 435] on link "Secured Claims" at bounding box center [182, 452] width 312 height 34
